Goal: Information Seeking & Learning: Understand process/instructions

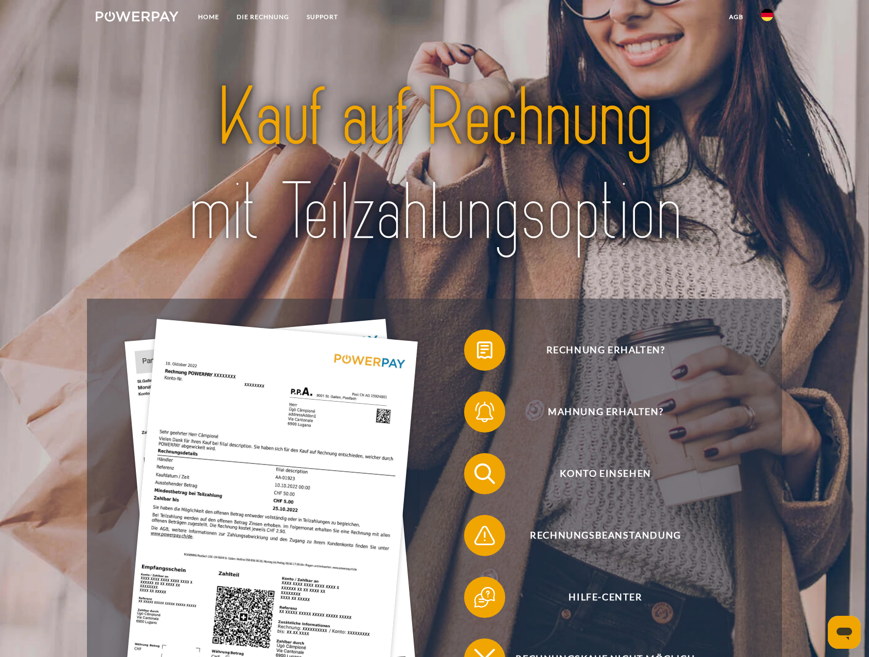
click at [765, 16] on img at bounding box center [767, 15] width 12 height 12
click at [760, 46] on link at bounding box center [768, 49] width 30 height 26
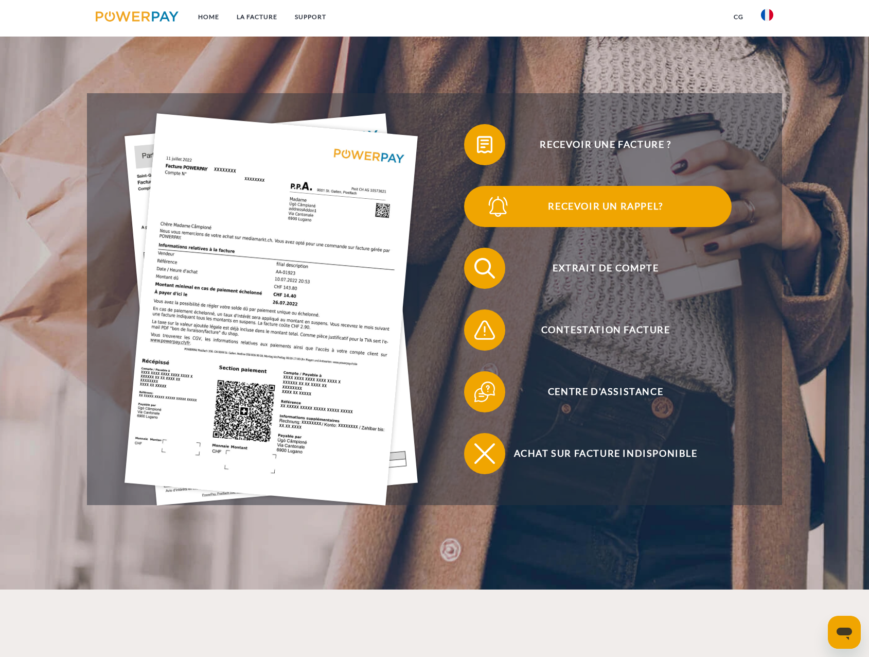
scroll to position [206, 0]
click at [555, 220] on span "Recevoir un rappel?" at bounding box center [606, 205] width 252 height 41
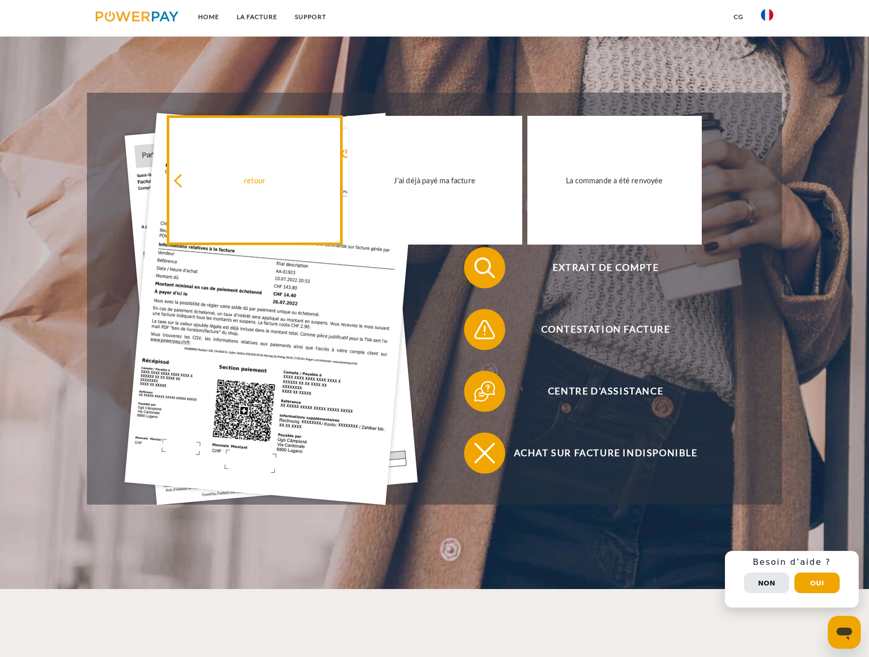
click at [184, 179] on icon at bounding box center [181, 181] width 14 height 14
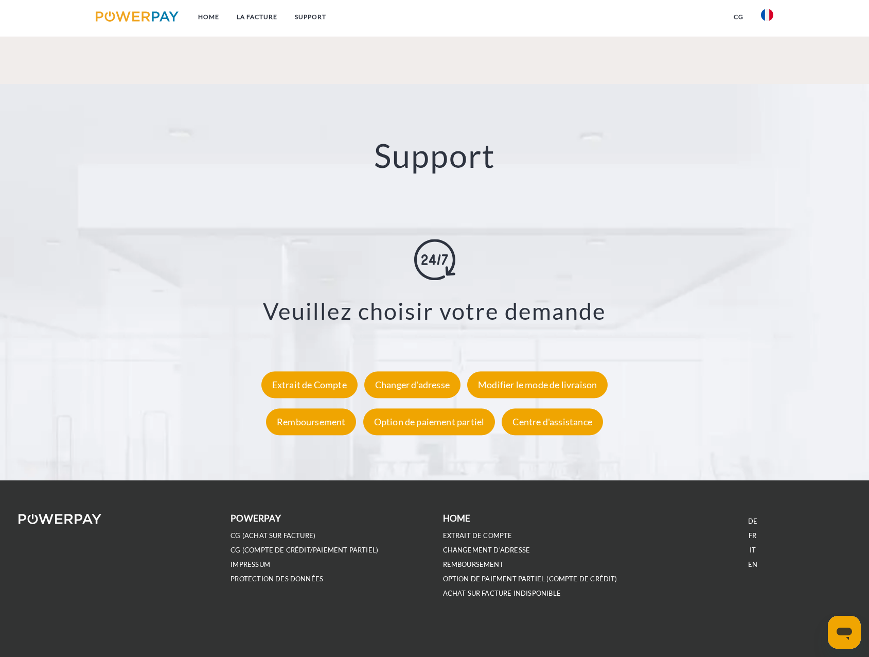
scroll to position [1817, 0]
click at [442, 431] on div "Option de paiement partiel" at bounding box center [429, 421] width 132 height 27
click at [287, 537] on link "CG (achat sur facture)" at bounding box center [273, 535] width 85 height 9
